Goal: Task Accomplishment & Management: Complete application form

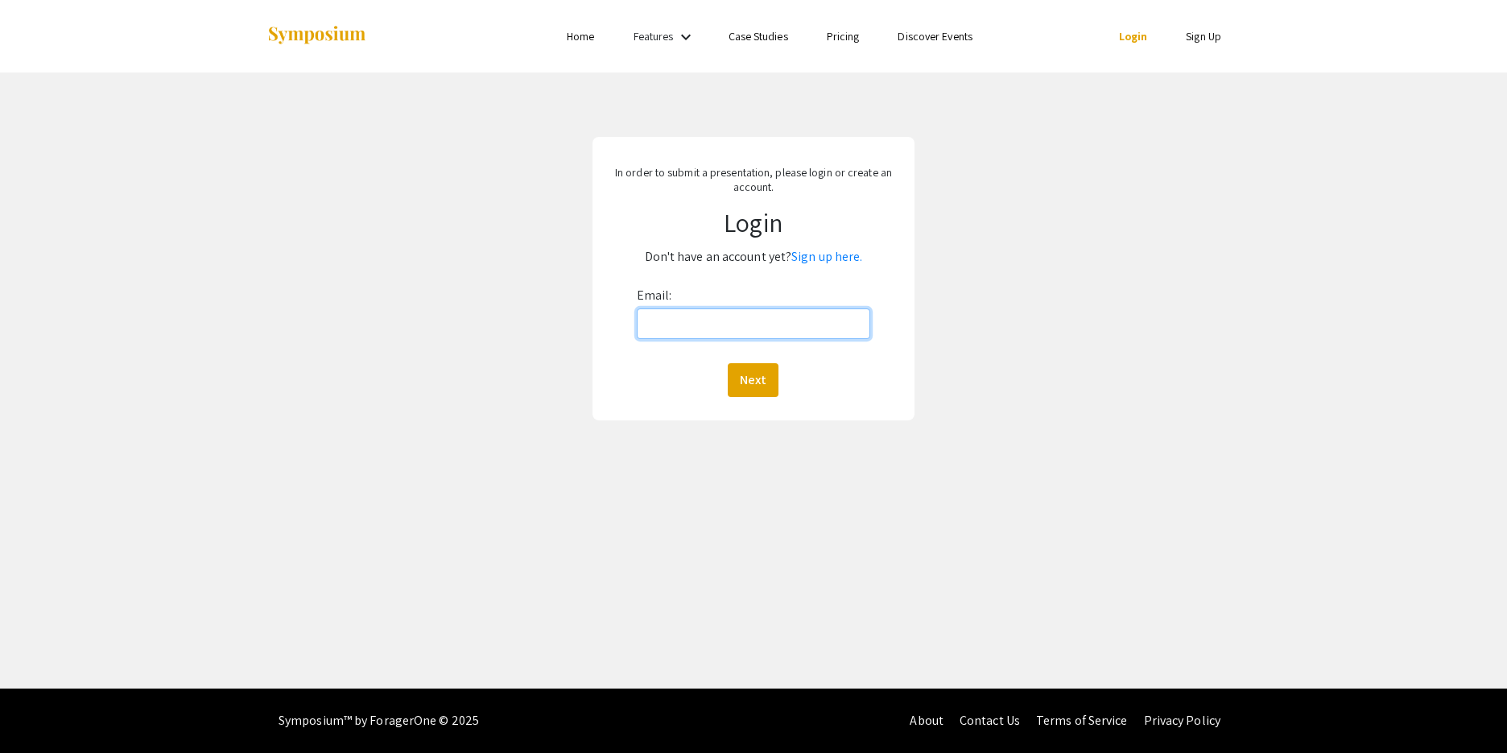
click at [787, 331] on input "Email:" at bounding box center [753, 323] width 233 height 31
type input "[EMAIL_ADDRESS][DOMAIN_NAME]"
click at [766, 386] on button "Next" at bounding box center [753, 380] width 51 height 34
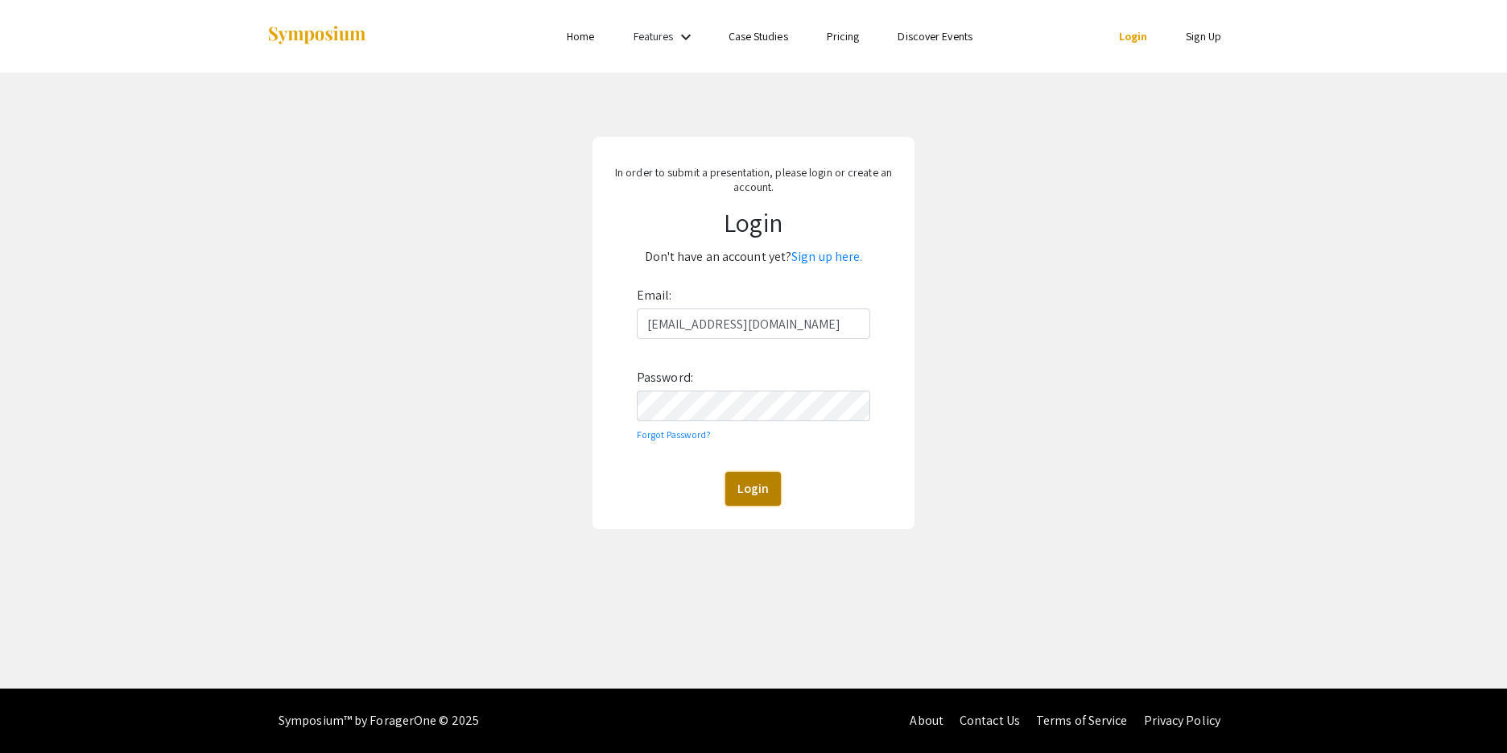
click at [739, 483] on button "Login" at bounding box center [753, 489] width 56 height 34
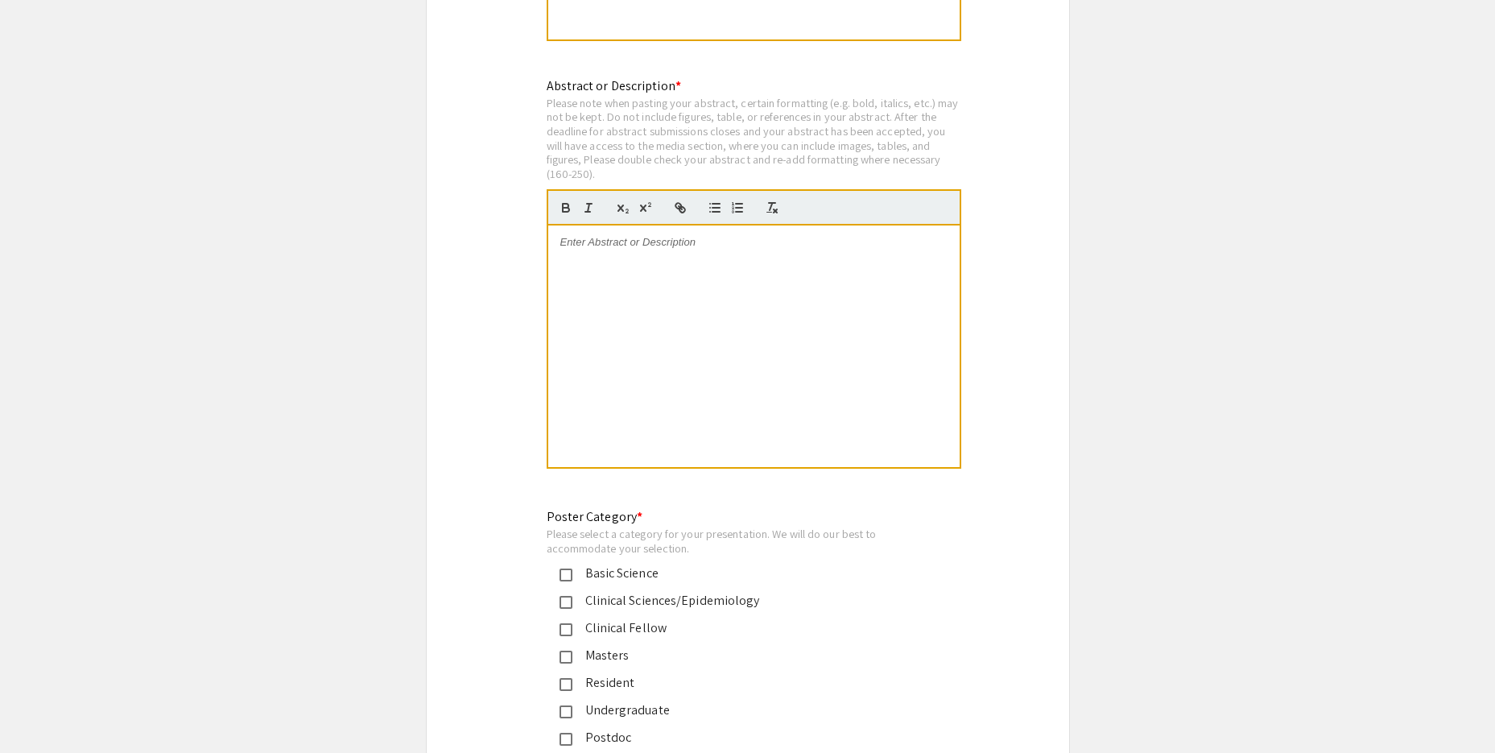
scroll to position [3381, 0]
